Goal: Find specific page/section: Find specific page/section

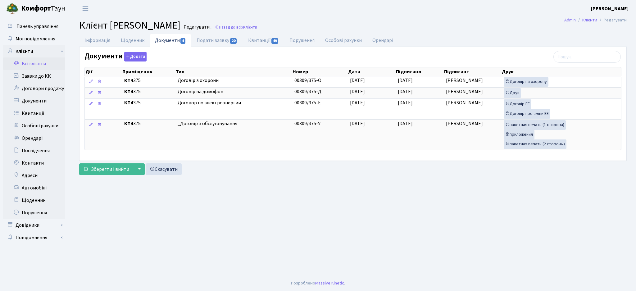
click at [40, 69] on link "Всі клієнти" at bounding box center [34, 63] width 62 height 12
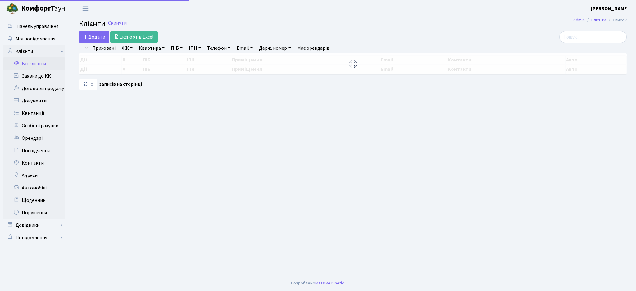
select select "25"
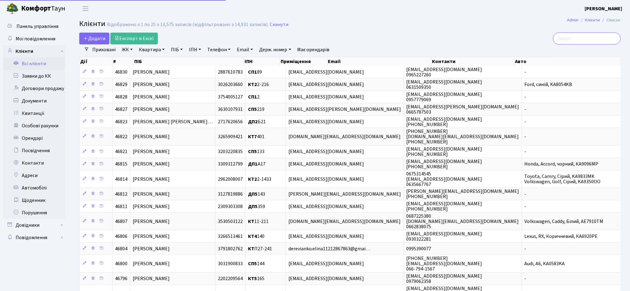
click at [585, 38] on input "search" at bounding box center [586, 39] width 67 height 12
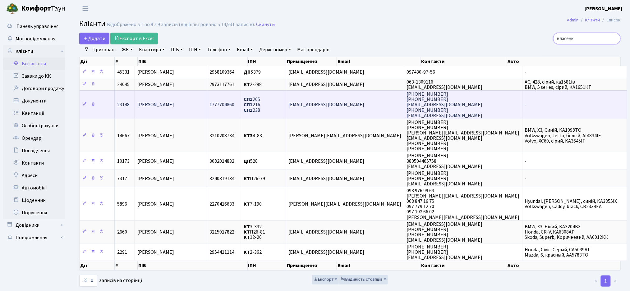
type input "власенк"
click at [174, 109] on td "Власенко Алла Іванівна" at bounding box center [171, 104] width 72 height 28
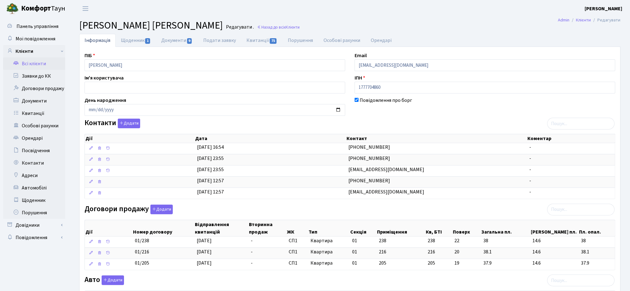
click at [142, 47] on div "ПІБ [PERSON_NAME] Email [EMAIL_ADDRESS][DOMAIN_NAME] Ім'я користувача ІПН 17777…" at bounding box center [350, 269] width 541 height 444
click at [140, 39] on link "Щоденник 1" at bounding box center [136, 40] width 40 height 13
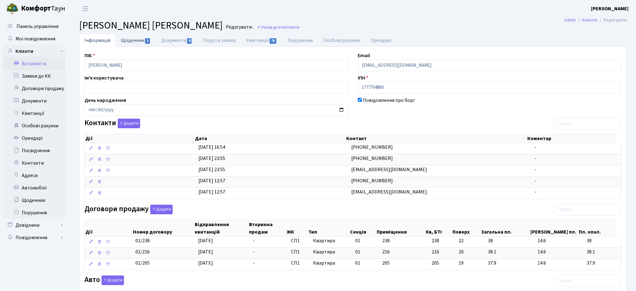
select select "25"
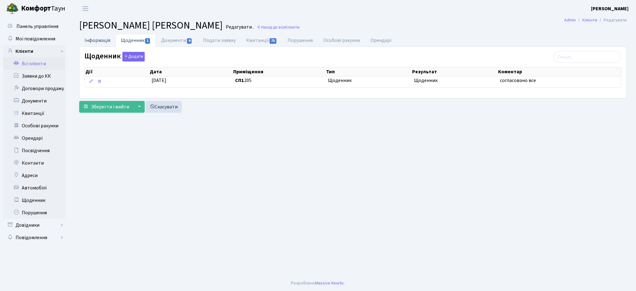
click at [98, 42] on link "Інформація" at bounding box center [97, 40] width 36 height 13
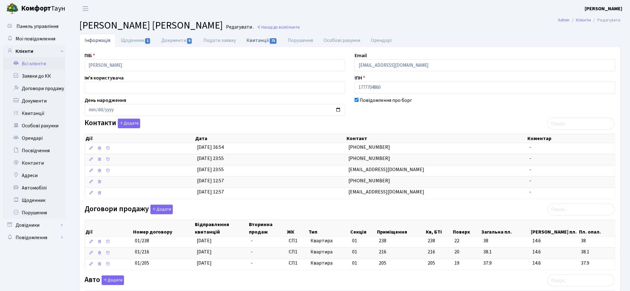
click at [266, 40] on link "Квитанції 75" at bounding box center [261, 40] width 41 height 13
select select "25"
